Goal: Check status: Check status

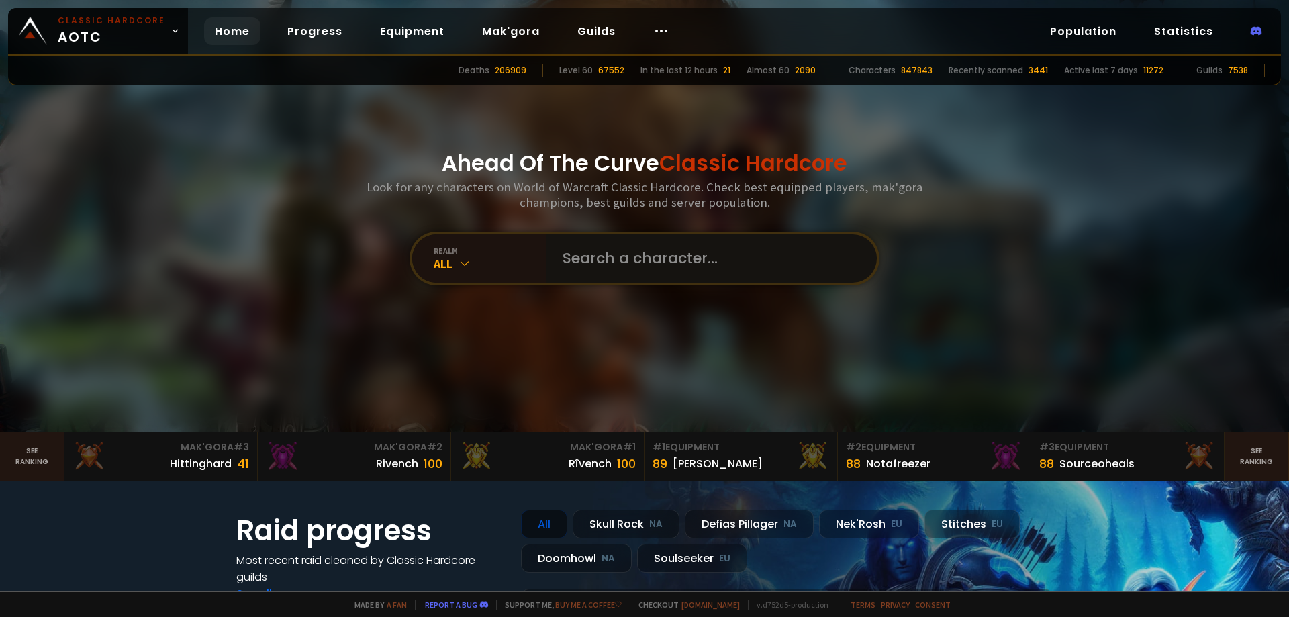
click at [645, 276] on input "text" at bounding box center [708, 258] width 306 height 48
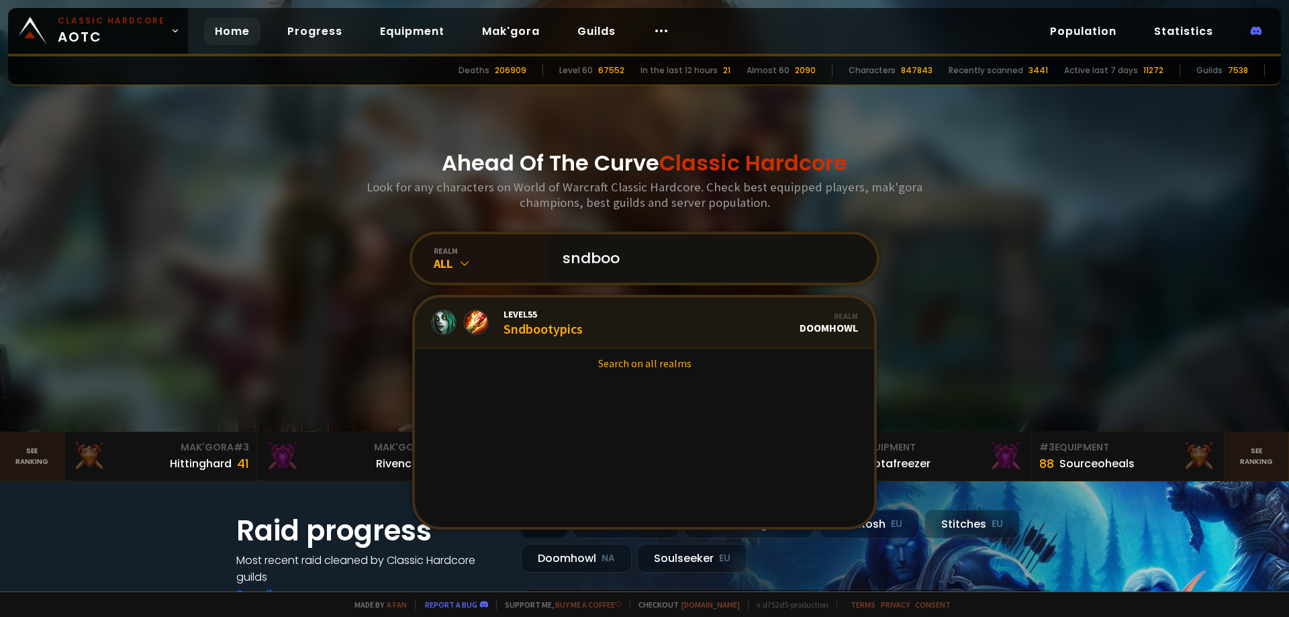
type input "sndboo"
click at [605, 329] on link "Level 55 Sndbootypics Realm Doomhowl" at bounding box center [644, 323] width 459 height 51
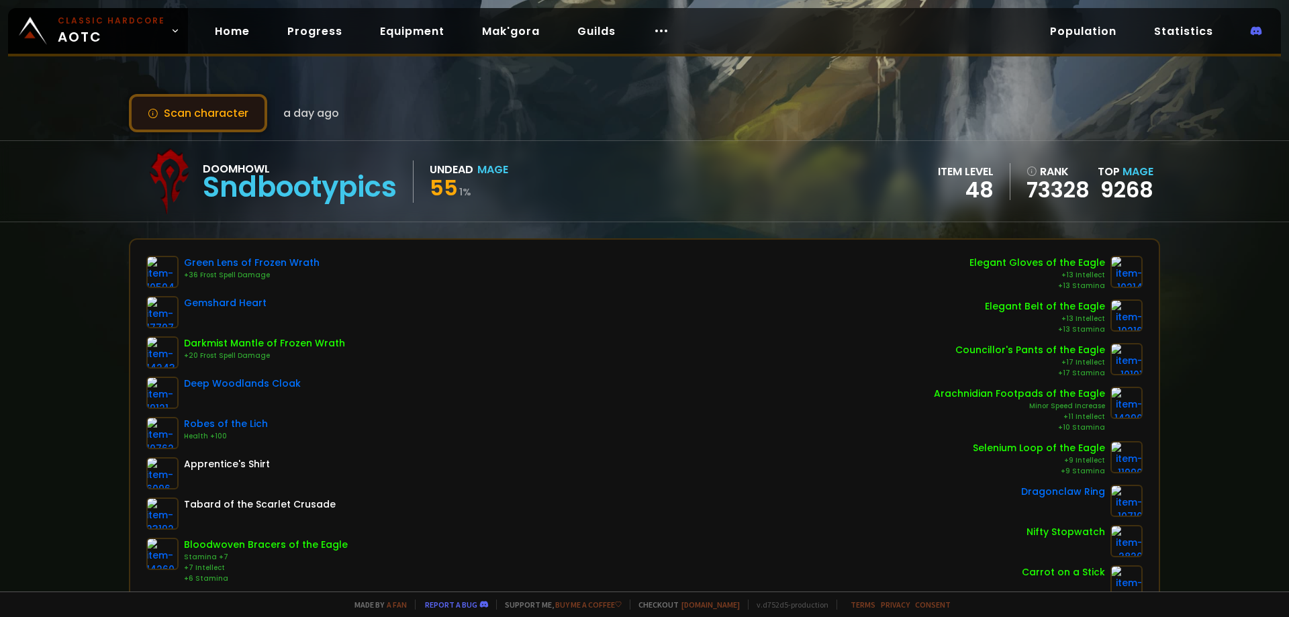
click at [214, 108] on button "Scan character" at bounding box center [198, 113] width 138 height 38
click at [322, 179] on div "Sndbootypics" at bounding box center [300, 187] width 194 height 20
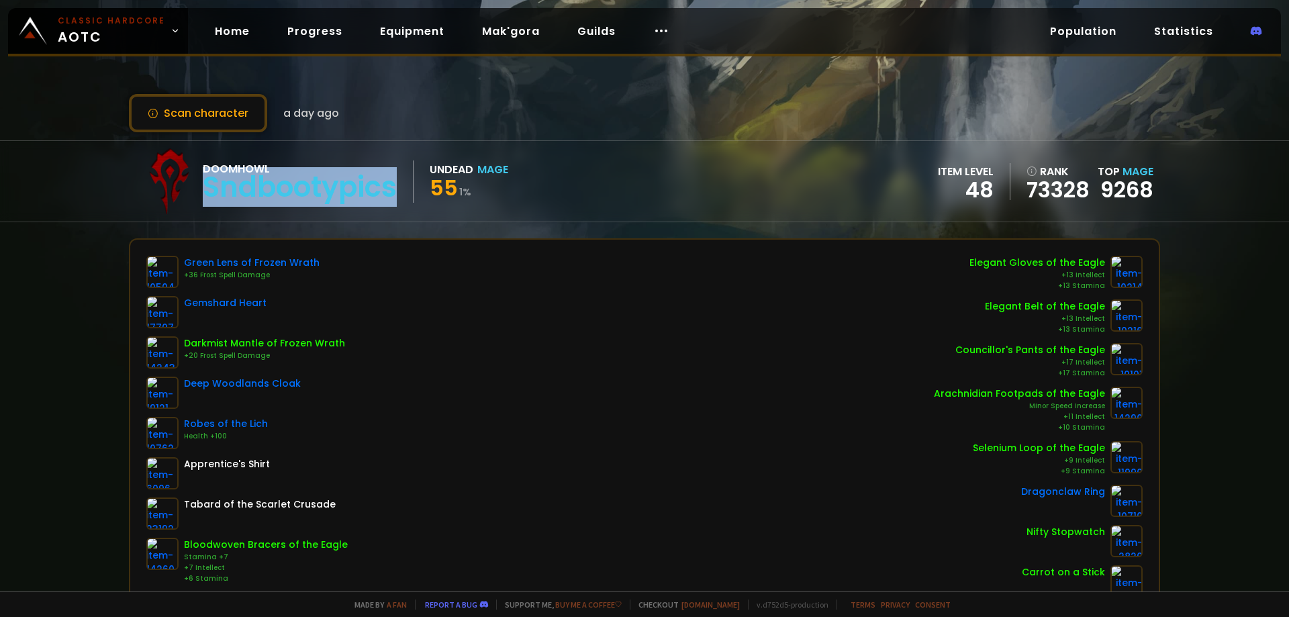
click at [322, 179] on div "Sndbootypics" at bounding box center [300, 187] width 194 height 20
copy div "Sndbootypics"
